Goal: Go to known website: Go to known website

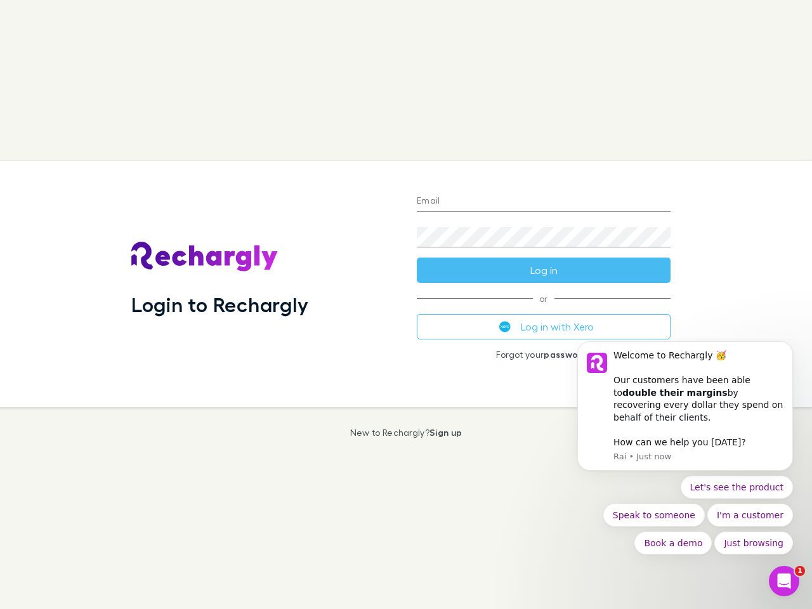
click at [406, 305] on div "Login to Rechargly" at bounding box center [263, 284] width 285 height 246
click at [544, 202] on input "Email" at bounding box center [544, 202] width 254 height 20
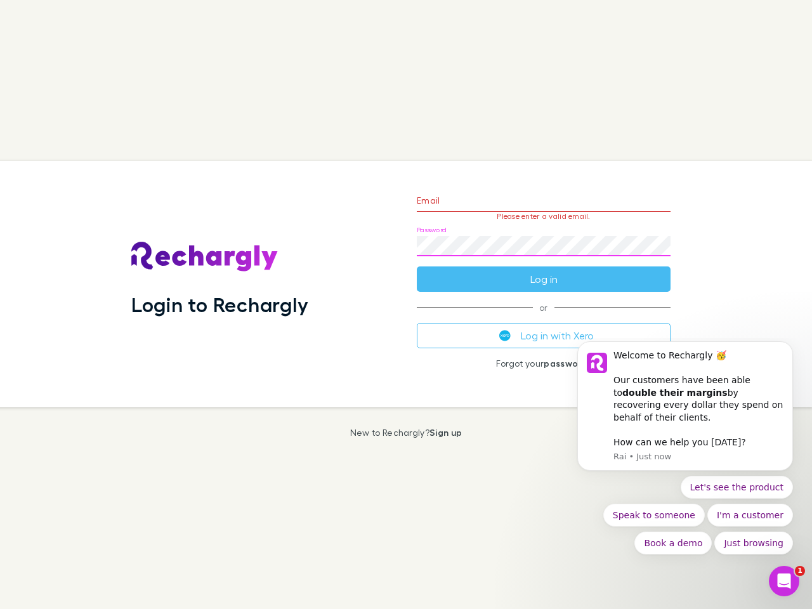
click at [544, 270] on form "Email Please enter a valid email. Password Log in" at bounding box center [544, 236] width 254 height 110
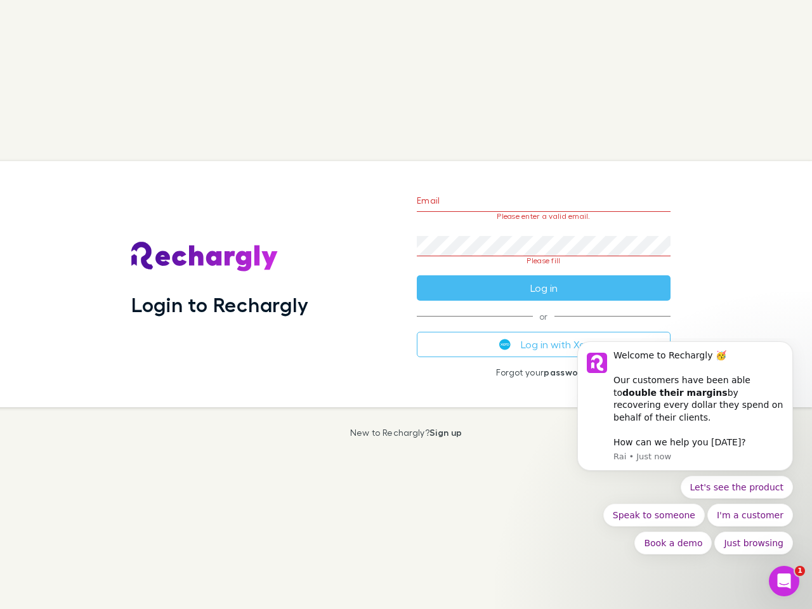
click at [544, 327] on div "Email Please enter a valid email. Password Please fill Log in or Log in with Xe…" at bounding box center [544, 284] width 274 height 246
click at [685, 412] on div "Welcome to Rechargly 🥳 ​ Our customers have been able to double their margins b…" at bounding box center [698, 387] width 170 height 75
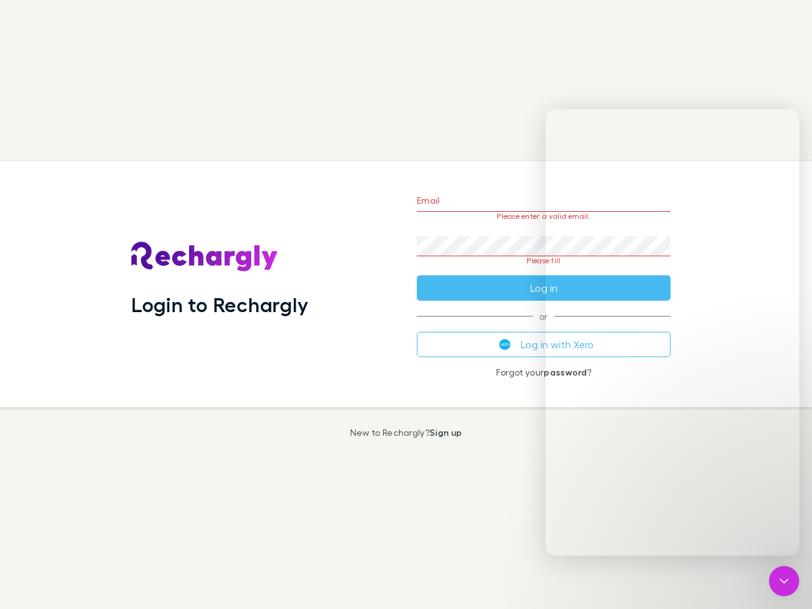
click at [796, 357] on div "Login to Rechargly Email Please enter a valid email. Password Please fill Log i…" at bounding box center [401, 284] width 822 height 246
